Goal: Information Seeking & Learning: Compare options

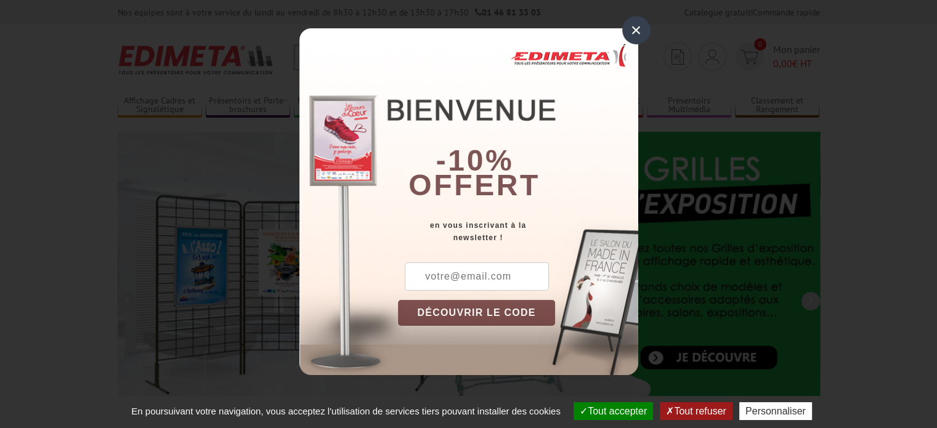
click at [636, 30] on div "×" at bounding box center [636, 30] width 28 height 28
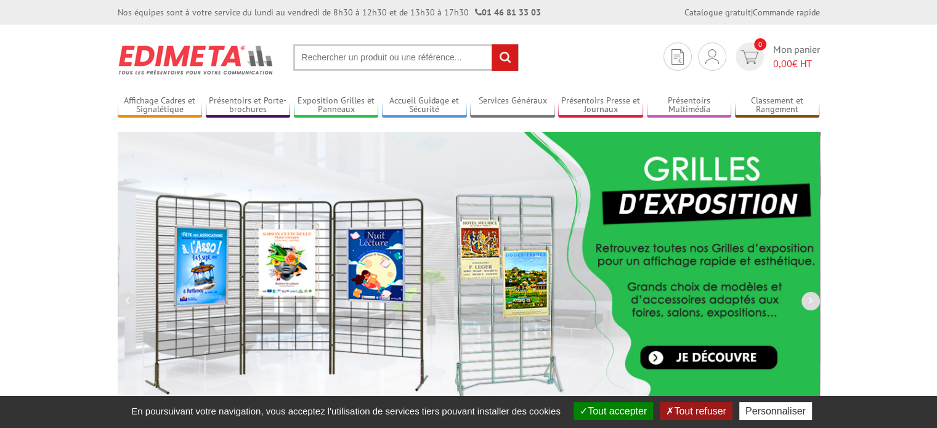
click at [313, 63] on input "text" at bounding box center [405, 57] width 225 height 26
click at [325, 57] on input "text" at bounding box center [405, 57] width 225 height 26
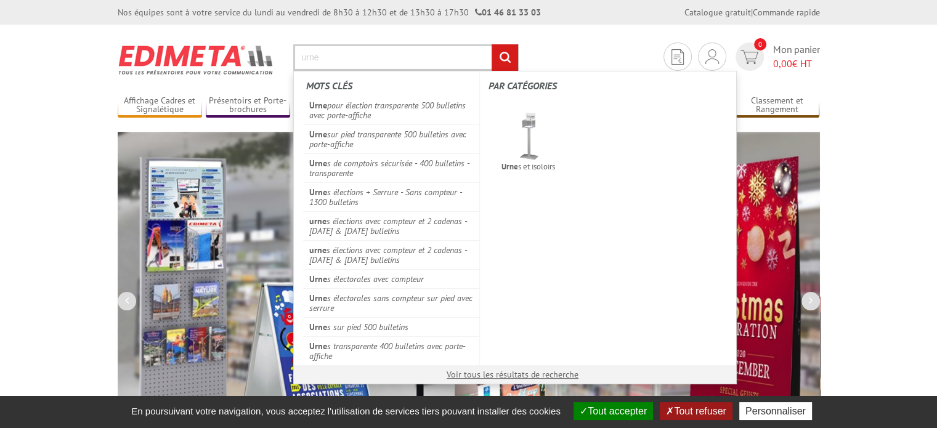
type input "urne"
click at [492, 44] on input "rechercher" at bounding box center [505, 57] width 26 height 26
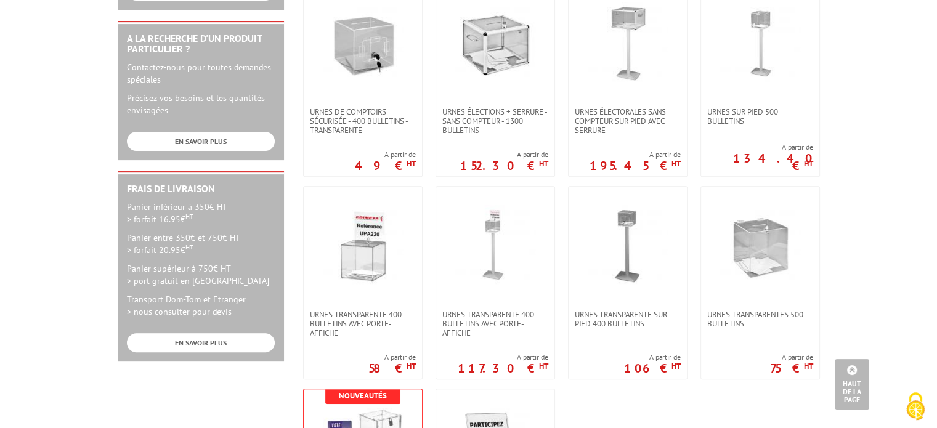
scroll to position [431, 0]
click at [626, 229] on img at bounding box center [628, 246] width 80 height 80
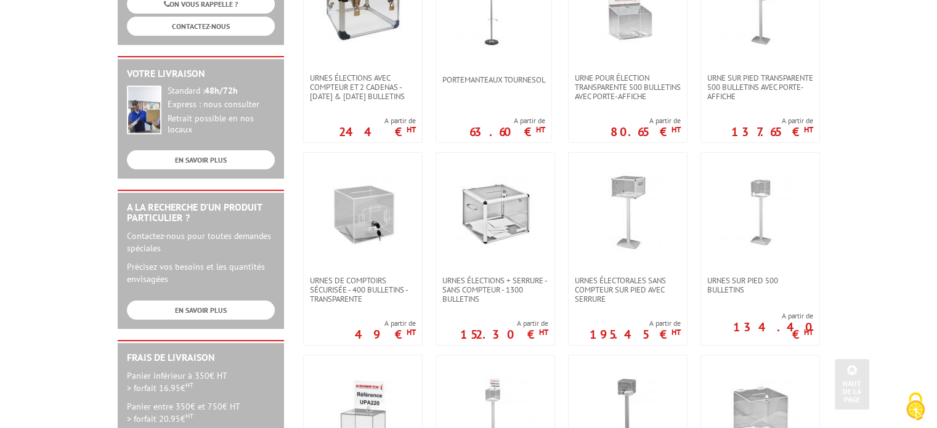
scroll to position [246, 0]
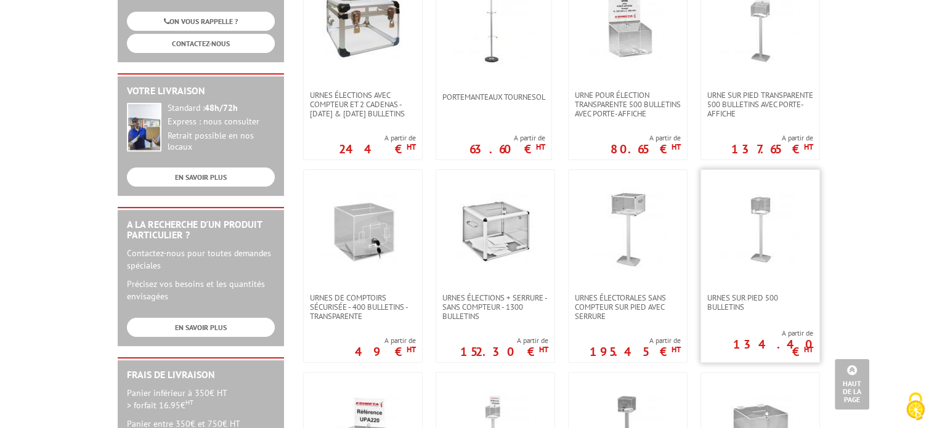
click at [772, 206] on img at bounding box center [760, 228] width 80 height 80
click at [755, 65] on img at bounding box center [760, 26] width 80 height 80
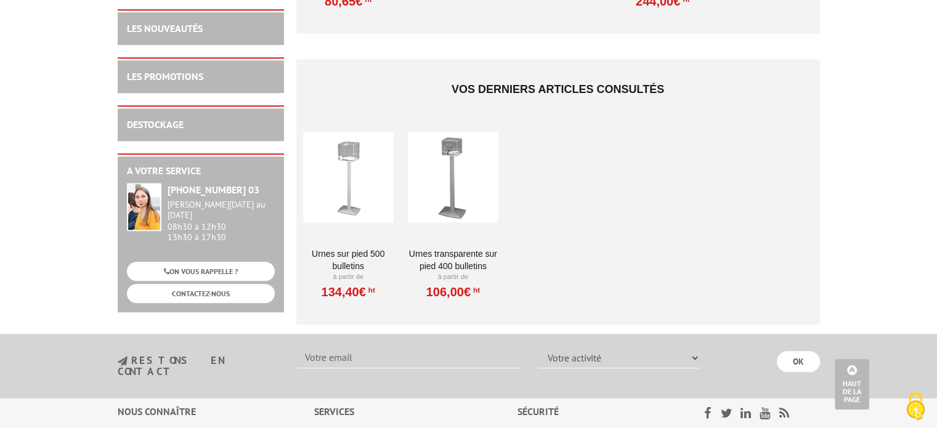
scroll to position [924, 0]
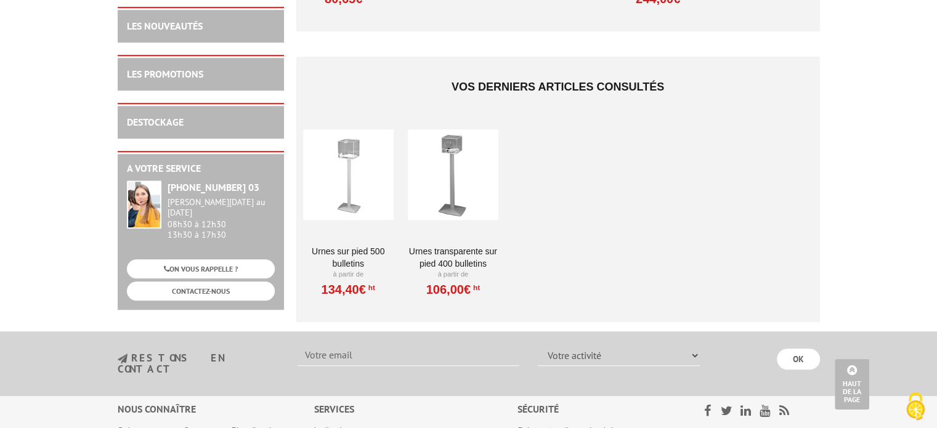
click at [349, 156] on div at bounding box center [348, 174] width 91 height 123
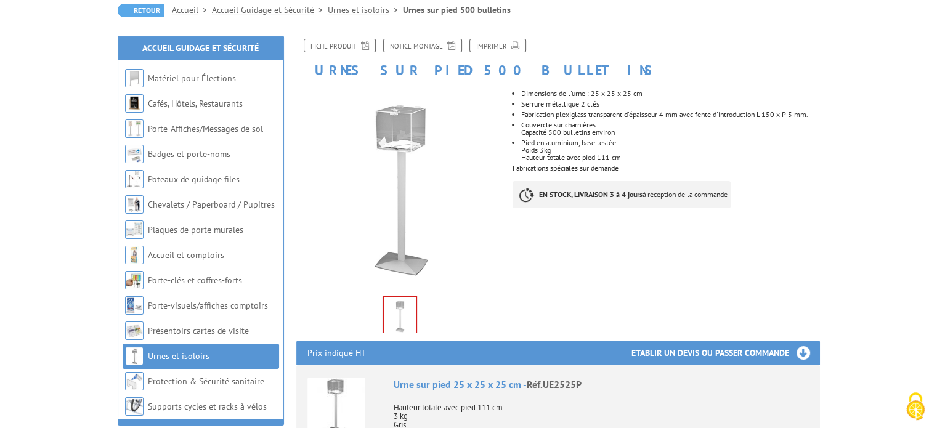
scroll to position [62, 0]
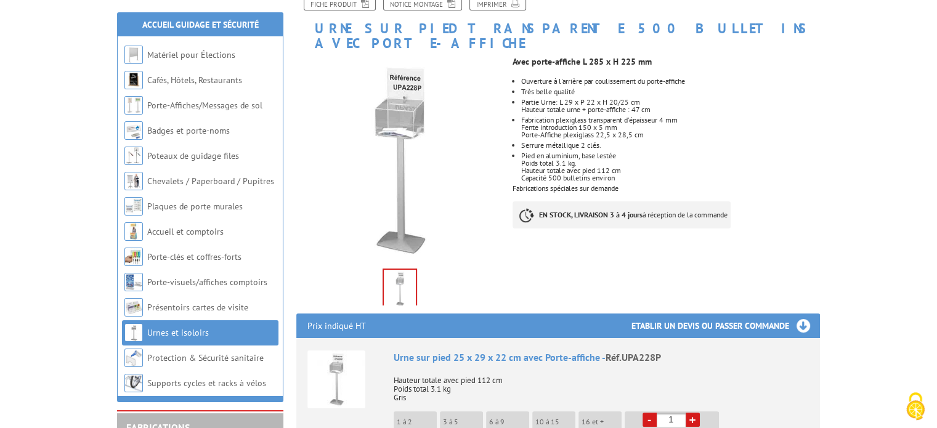
scroll to position [185, 0]
